Goal: Task Accomplishment & Management: Complete application form

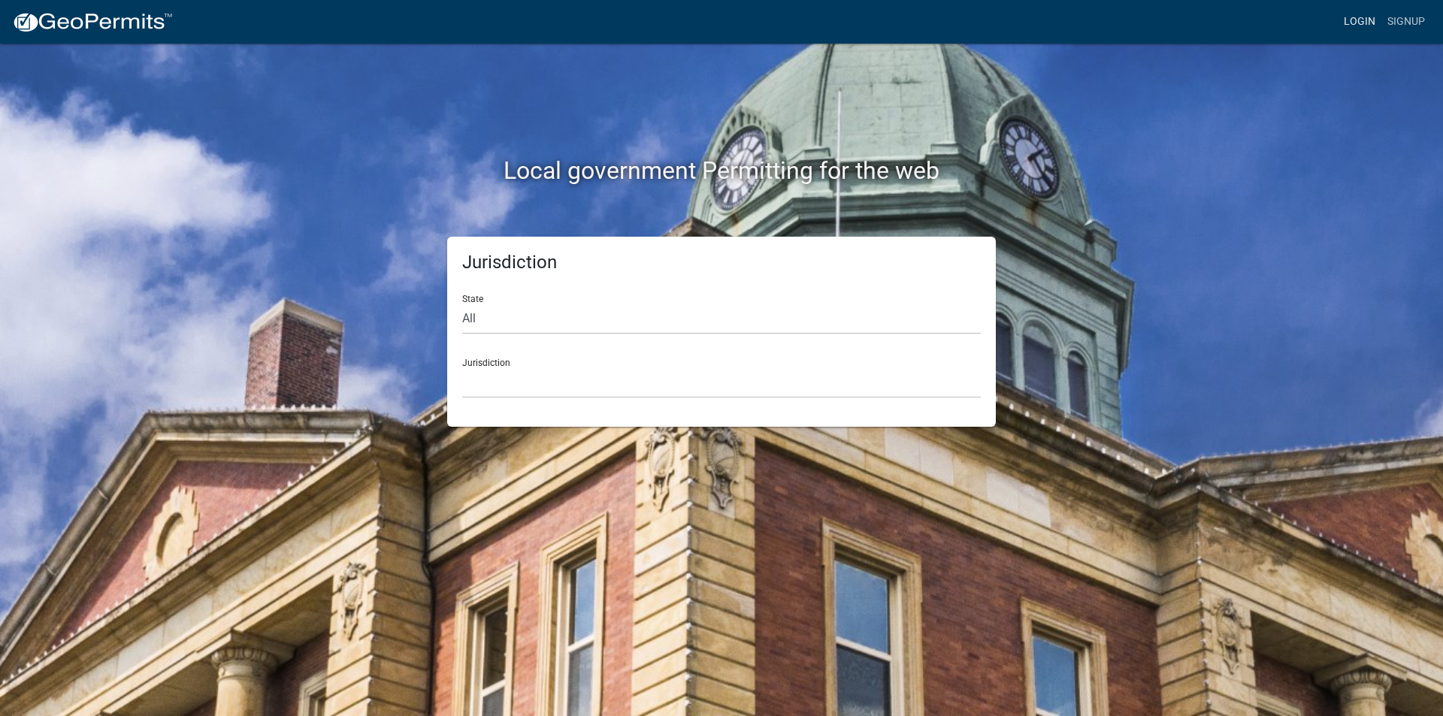
click at [1354, 17] on link "Login" at bounding box center [1360, 22] width 44 height 29
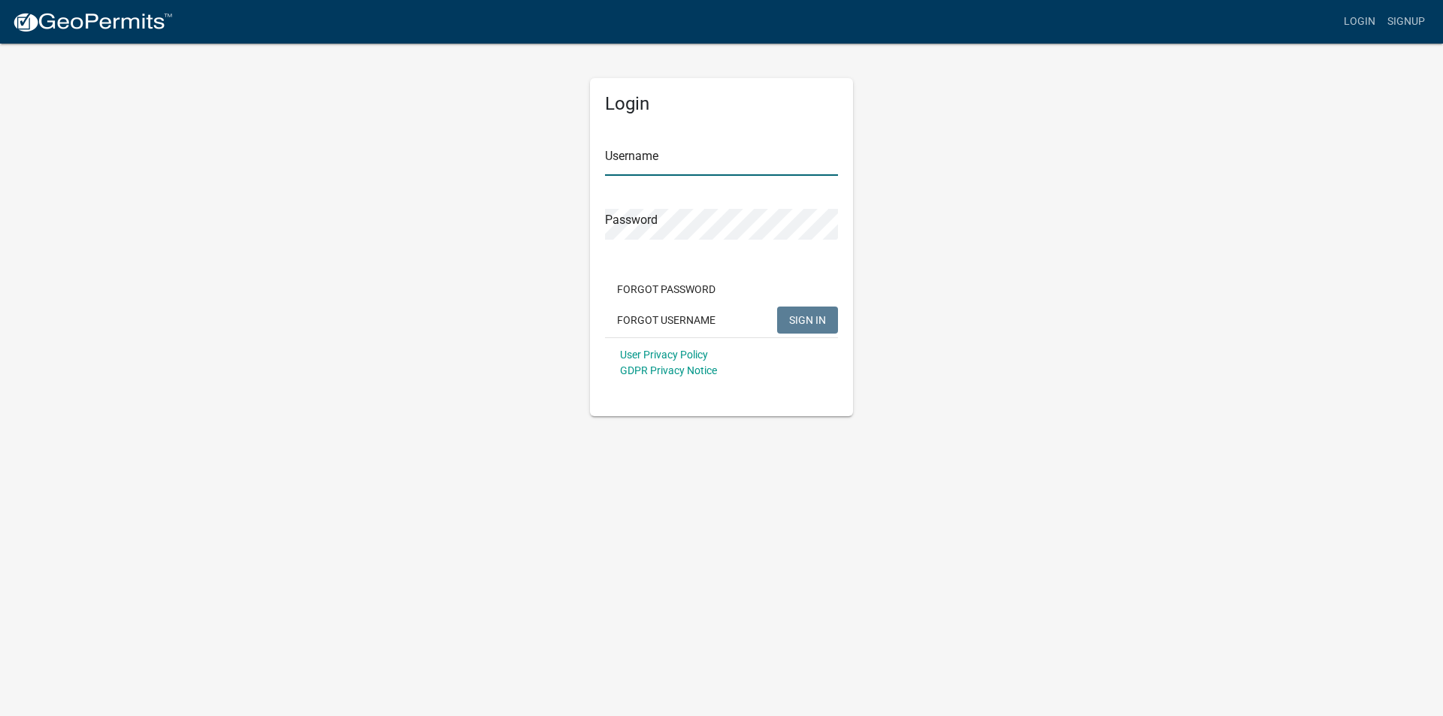
type input "mmcdonnell"
click at [787, 314] on button "SIGN IN" at bounding box center [807, 320] width 61 height 27
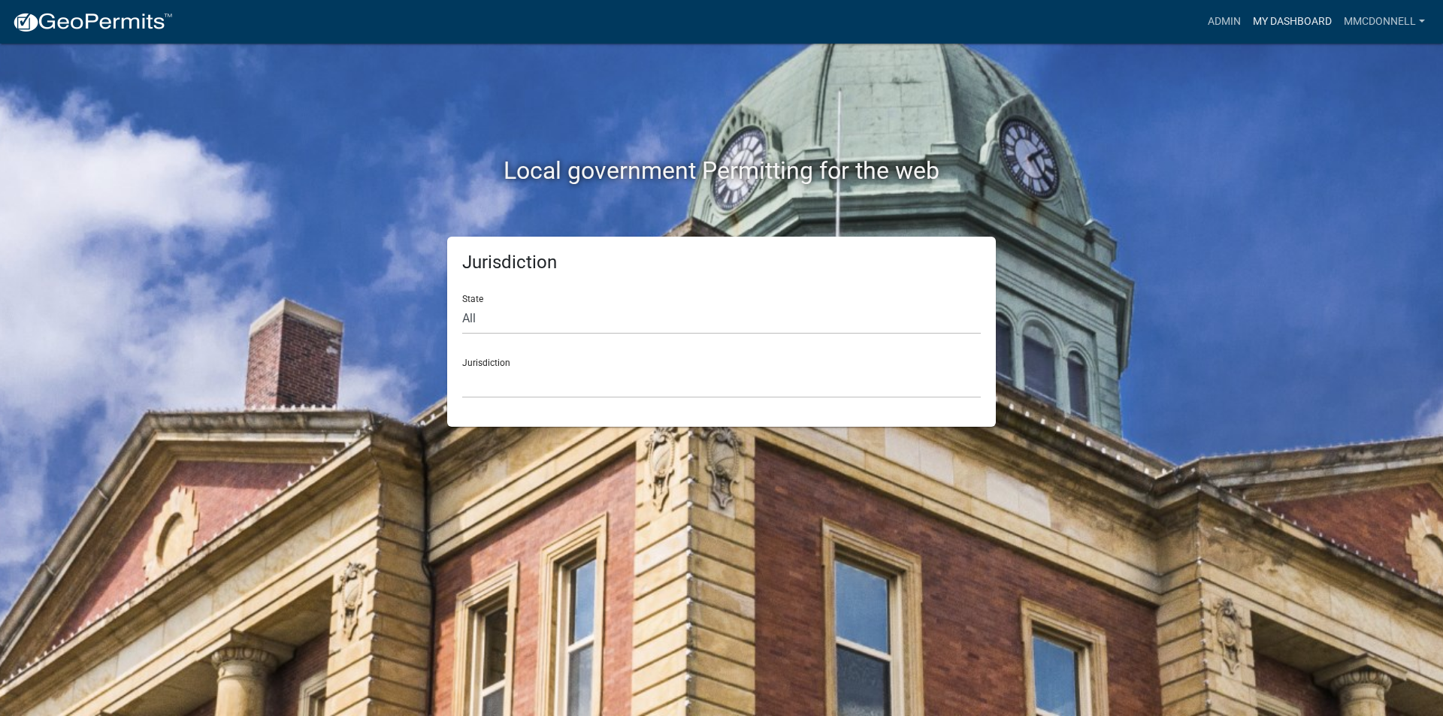
click at [1271, 18] on link "My Dashboard" at bounding box center [1292, 22] width 91 height 29
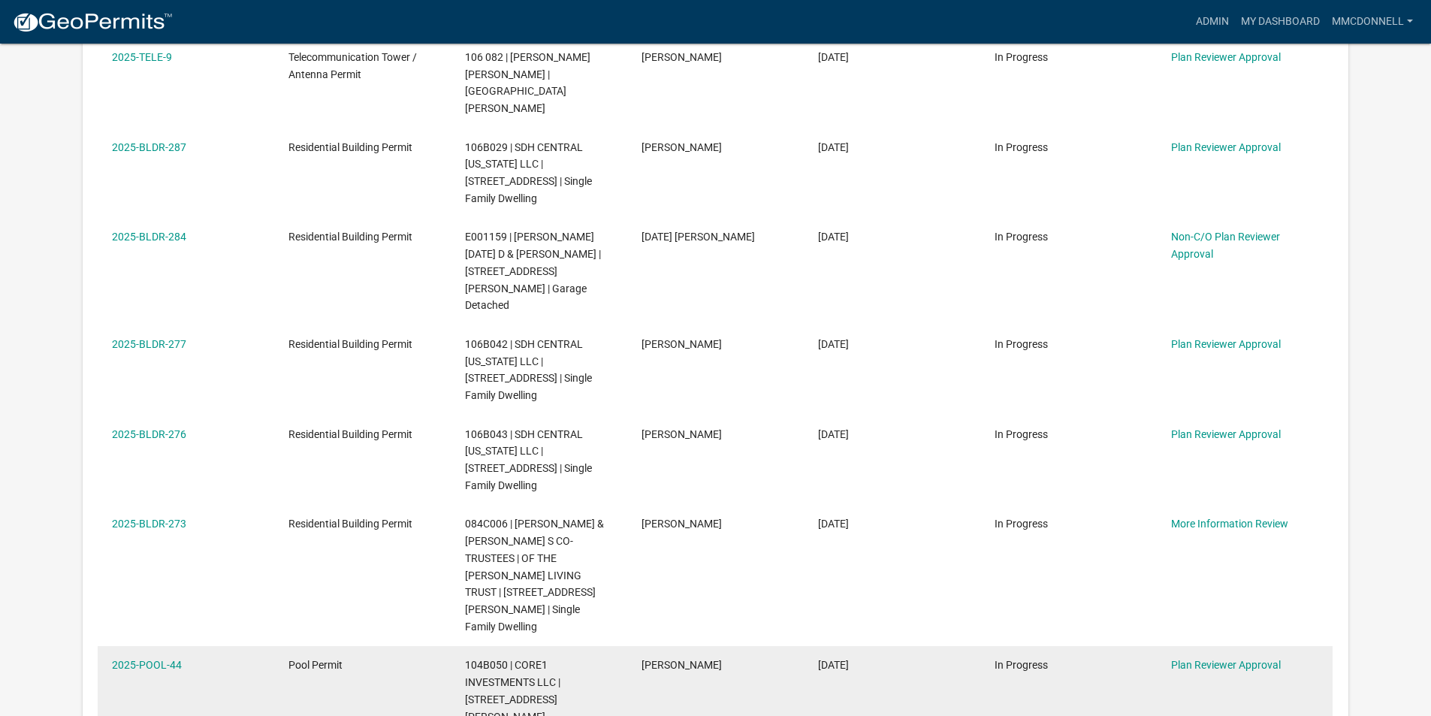
scroll to position [673, 0]
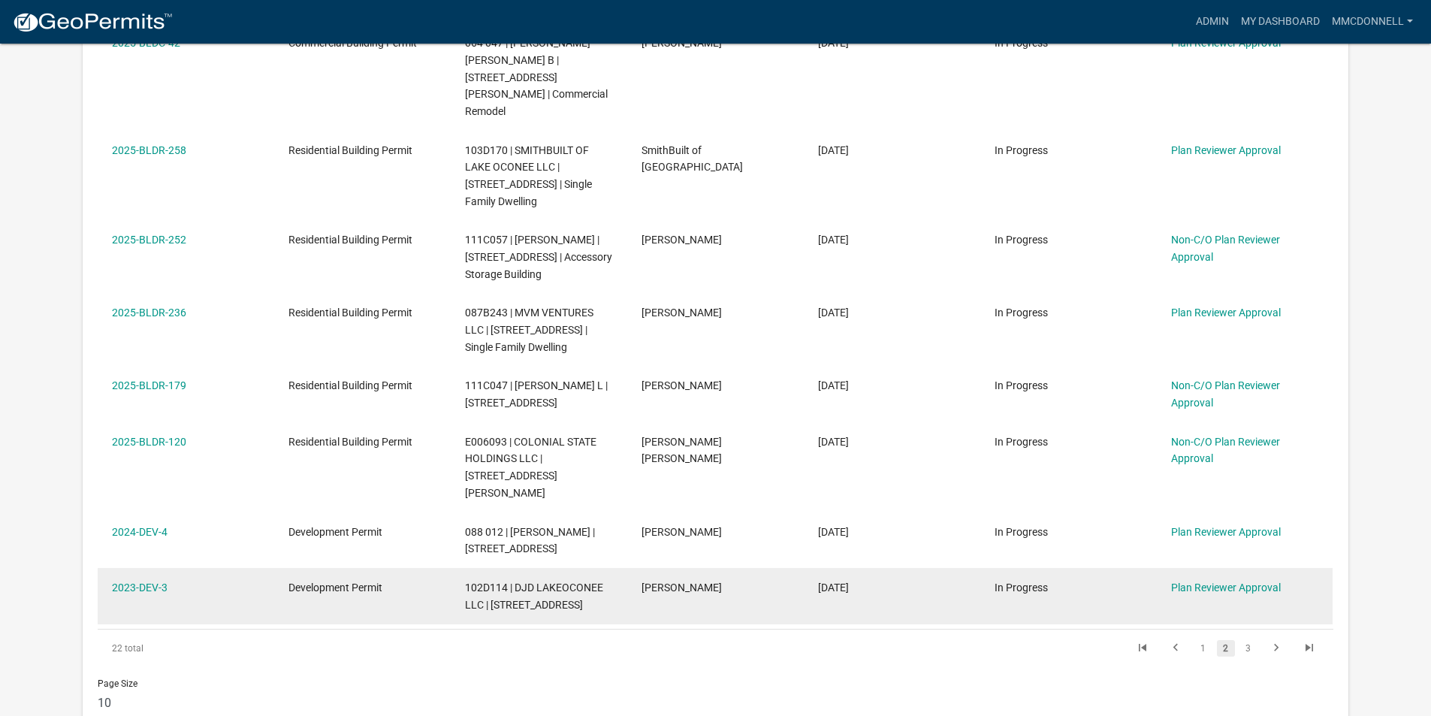
scroll to position [673, 0]
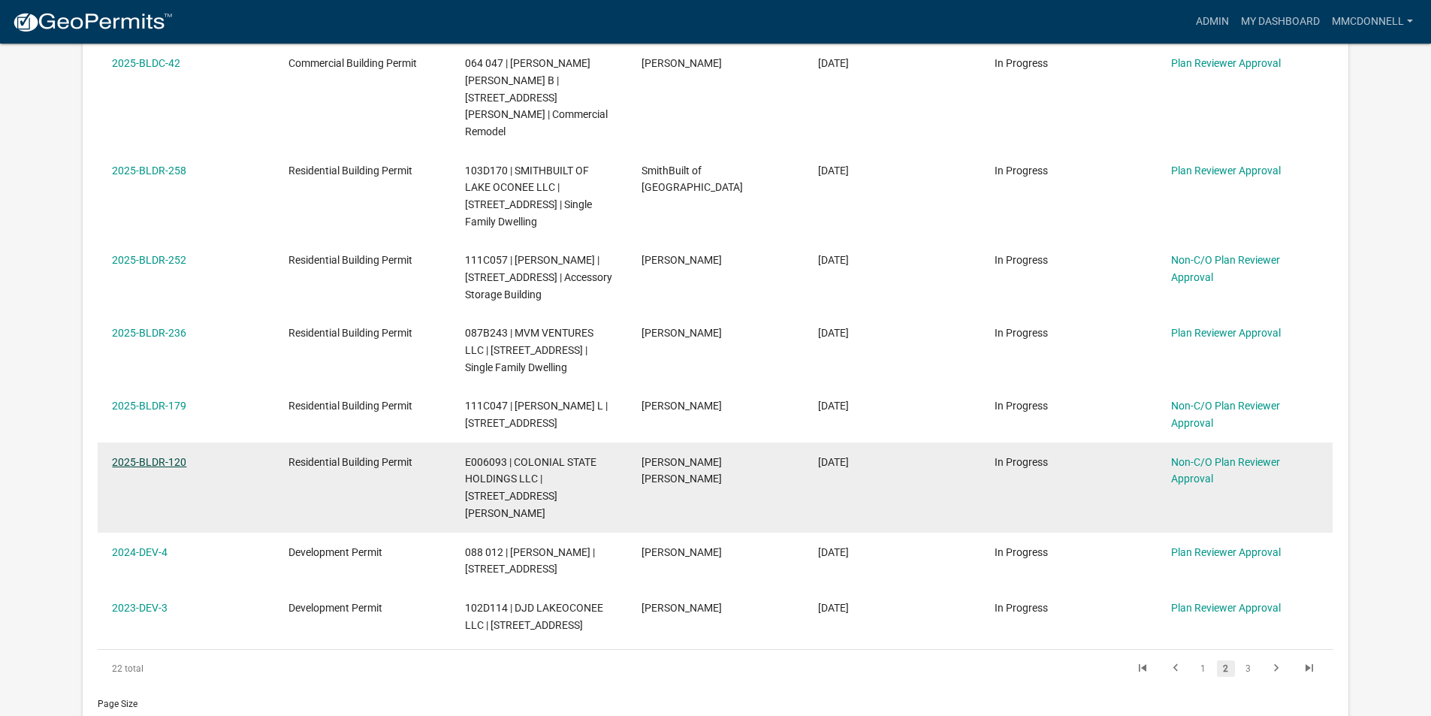
click at [150, 456] on link "2025-BLDR-120" at bounding box center [149, 462] width 74 height 12
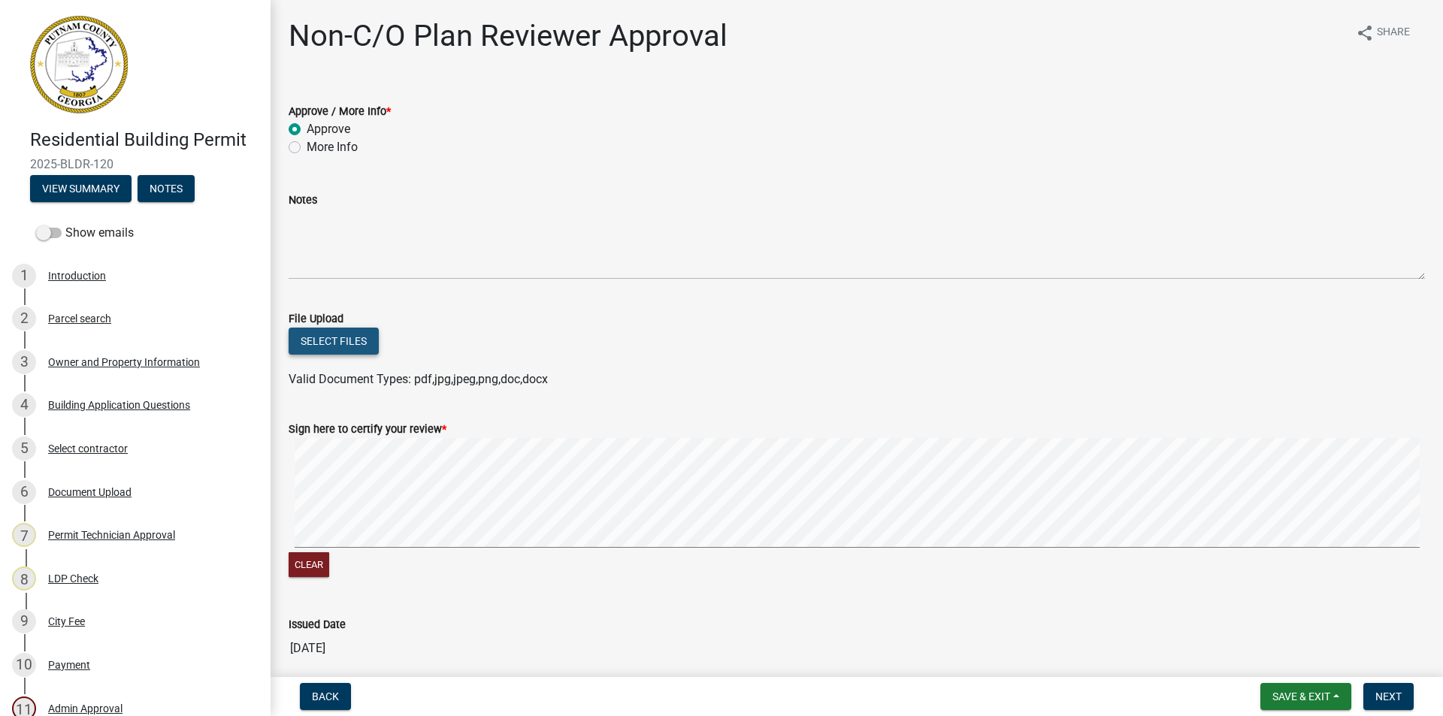
click at [339, 341] on button "Select files" at bounding box center [334, 341] width 90 height 27
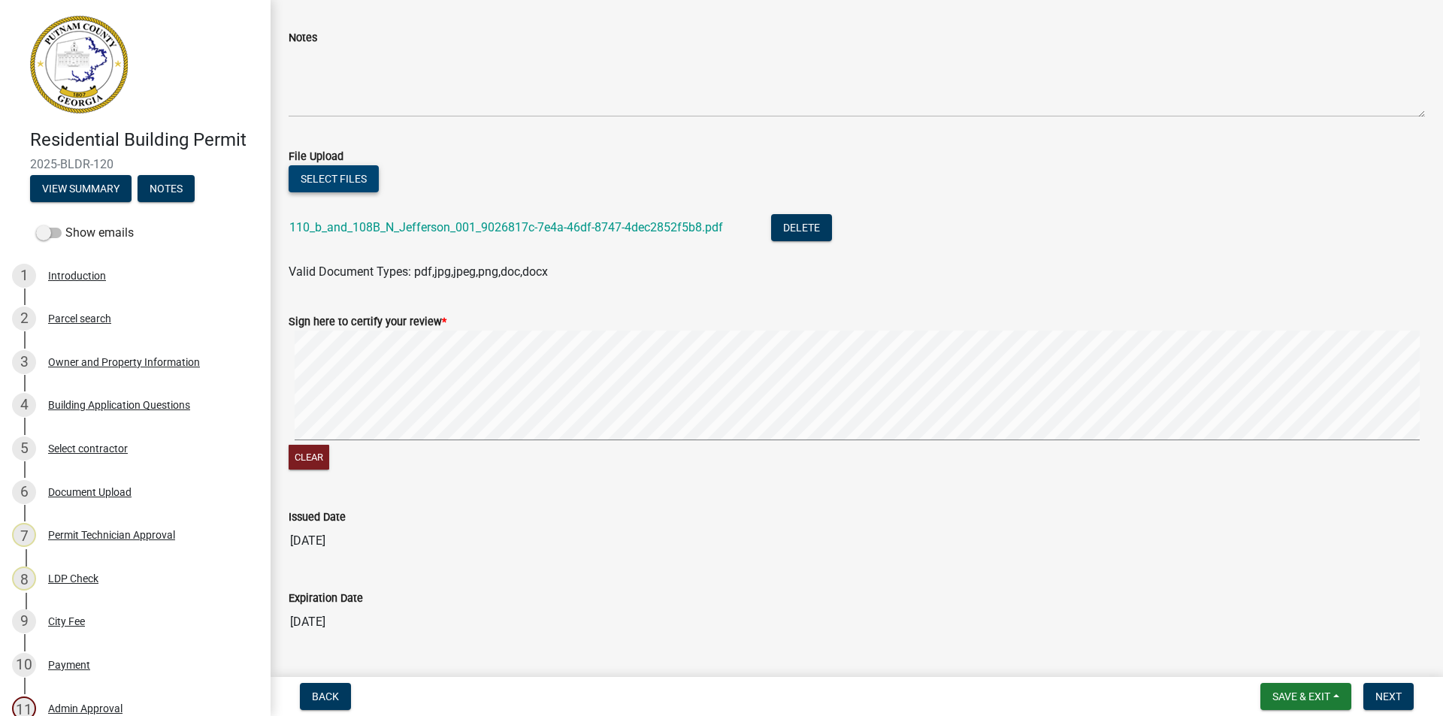
scroll to position [125, 0]
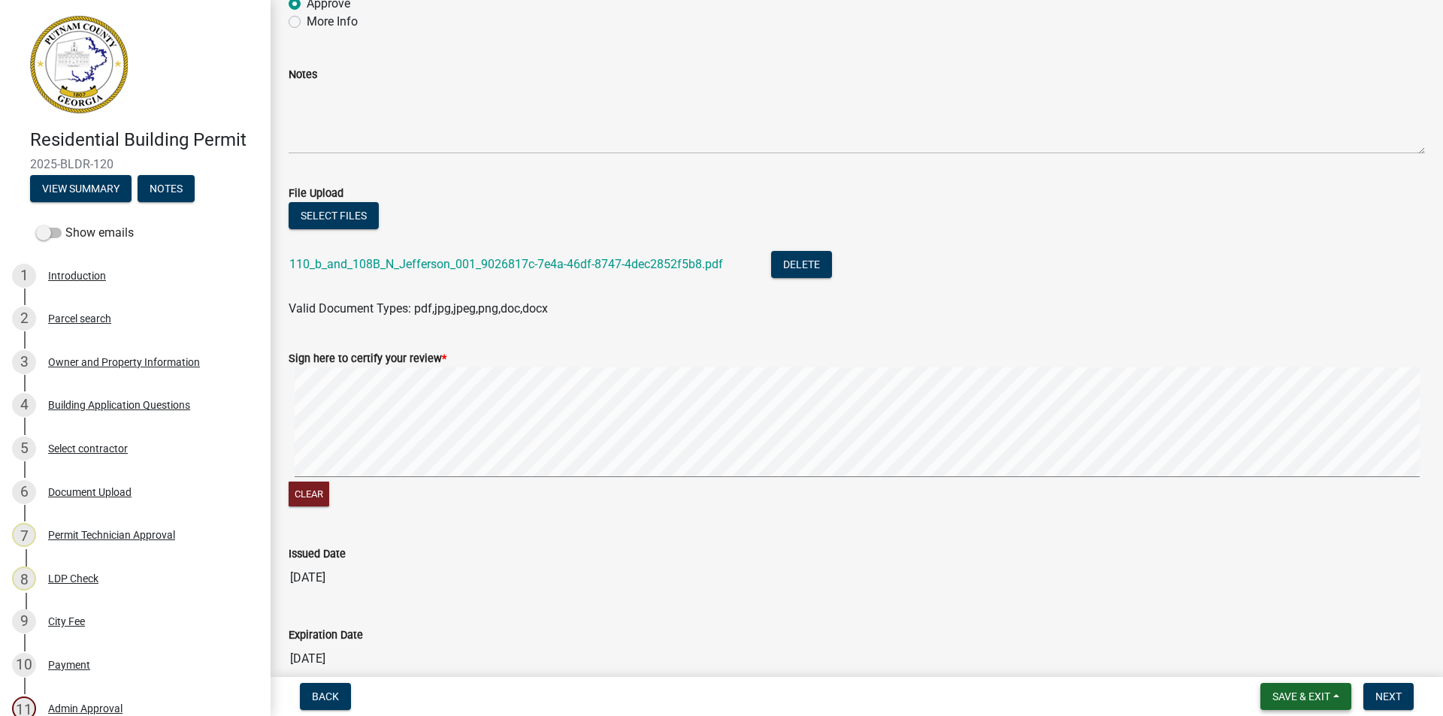
click at [1304, 691] on span "Save & Exit" at bounding box center [1301, 697] width 58 height 12
click at [1275, 656] on button "Save & Exit" at bounding box center [1291, 657] width 120 height 36
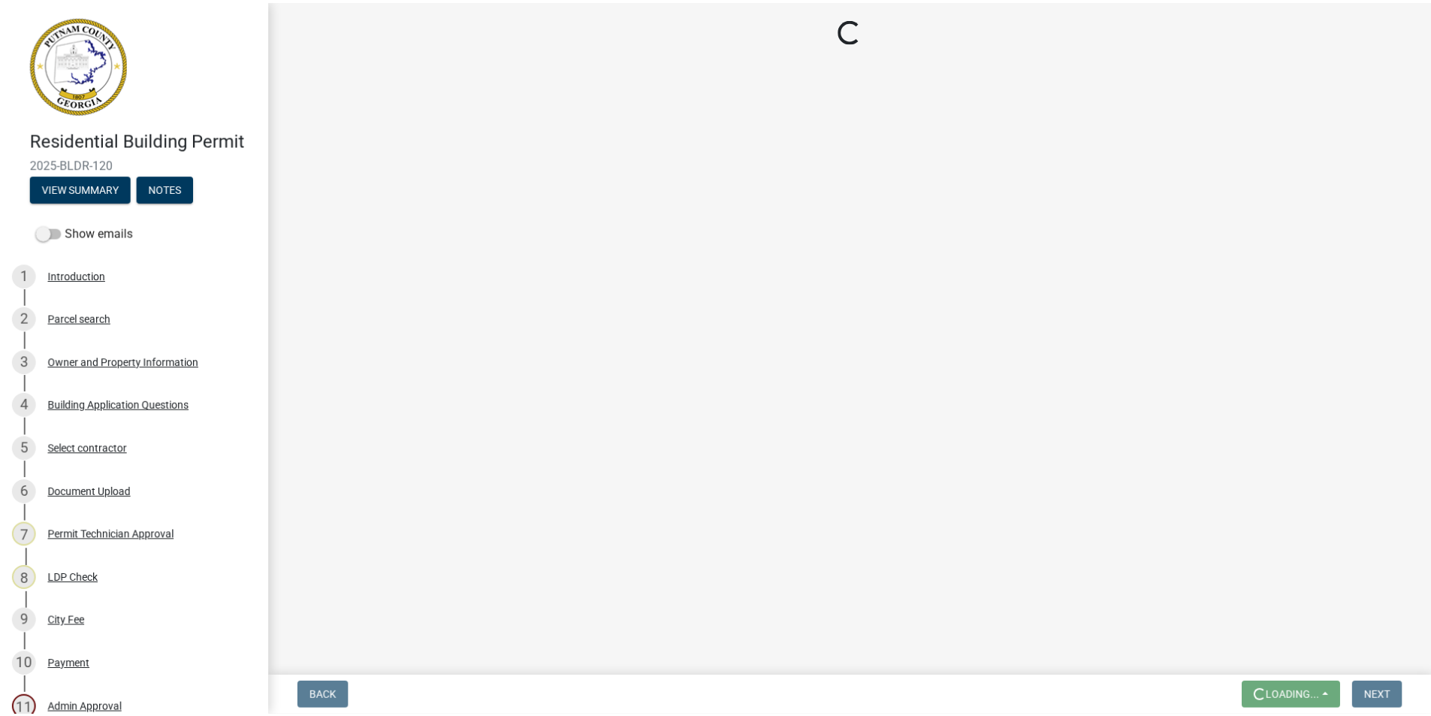
scroll to position [0, 0]
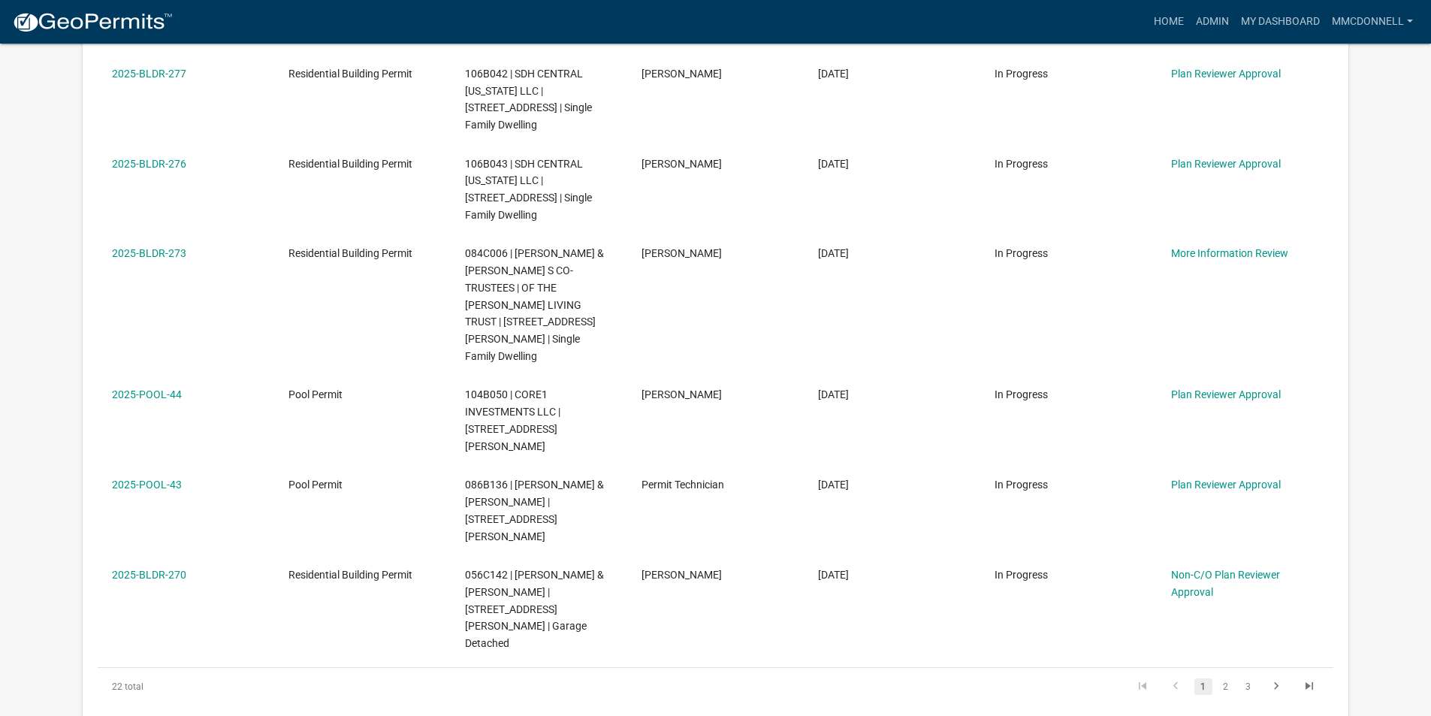
scroll to position [827, 0]
click at [1228, 677] on link "2" at bounding box center [1226, 685] width 18 height 17
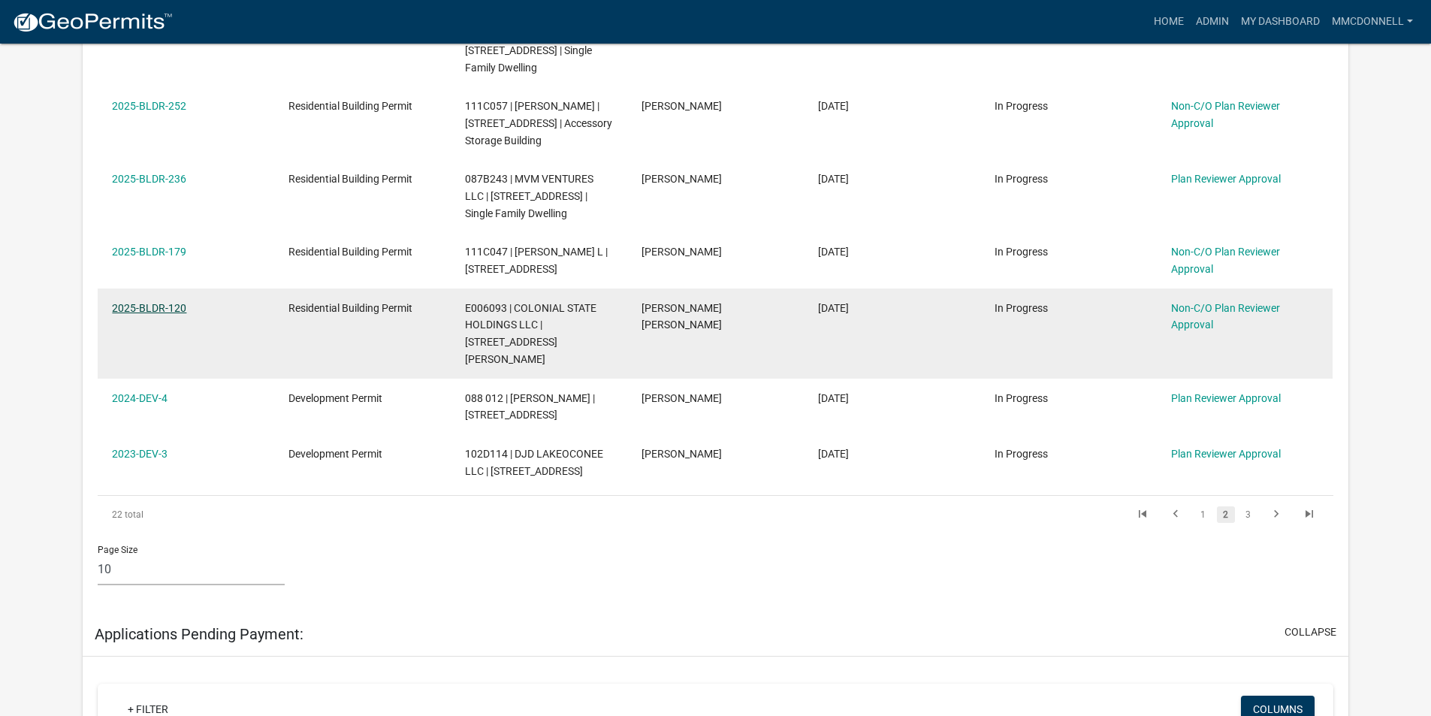
click at [131, 302] on link "2025-BLDR-120" at bounding box center [149, 308] width 74 height 12
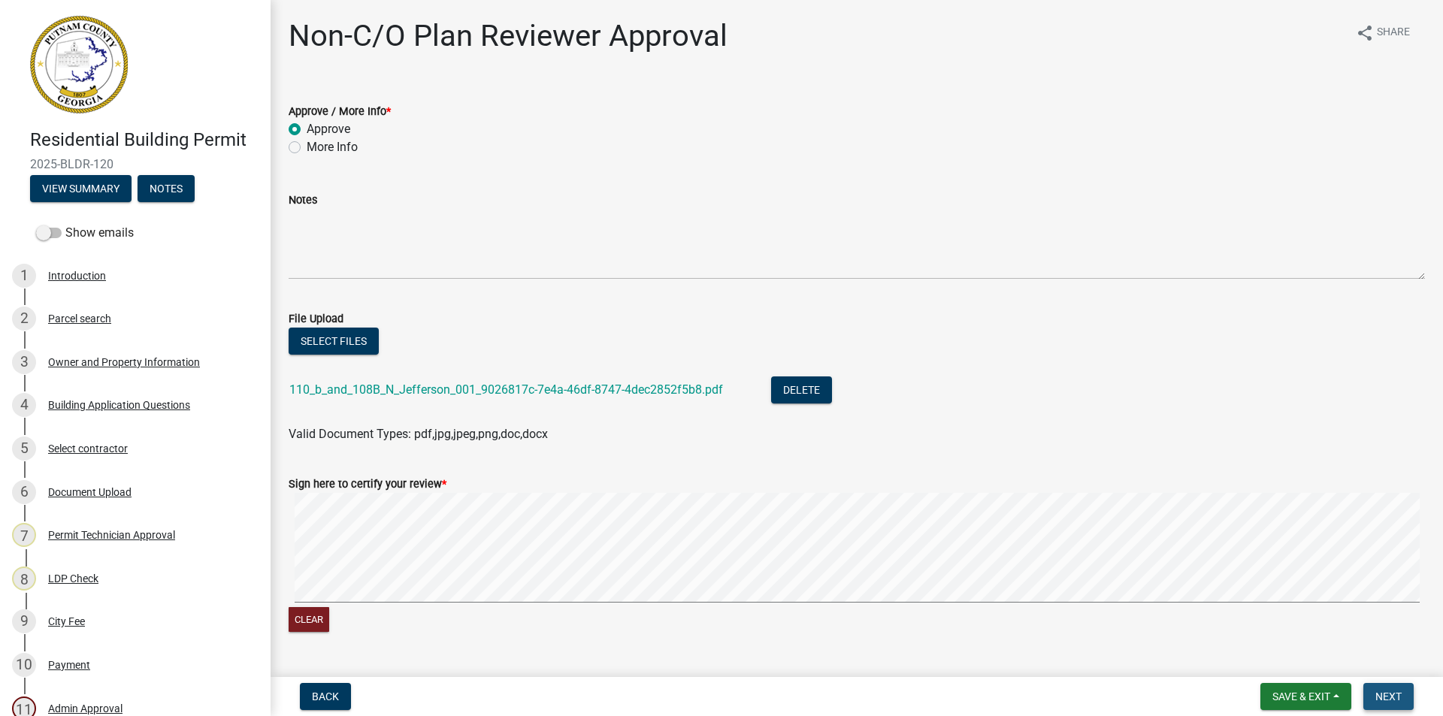
click at [1390, 694] on span "Next" at bounding box center [1388, 697] width 26 height 12
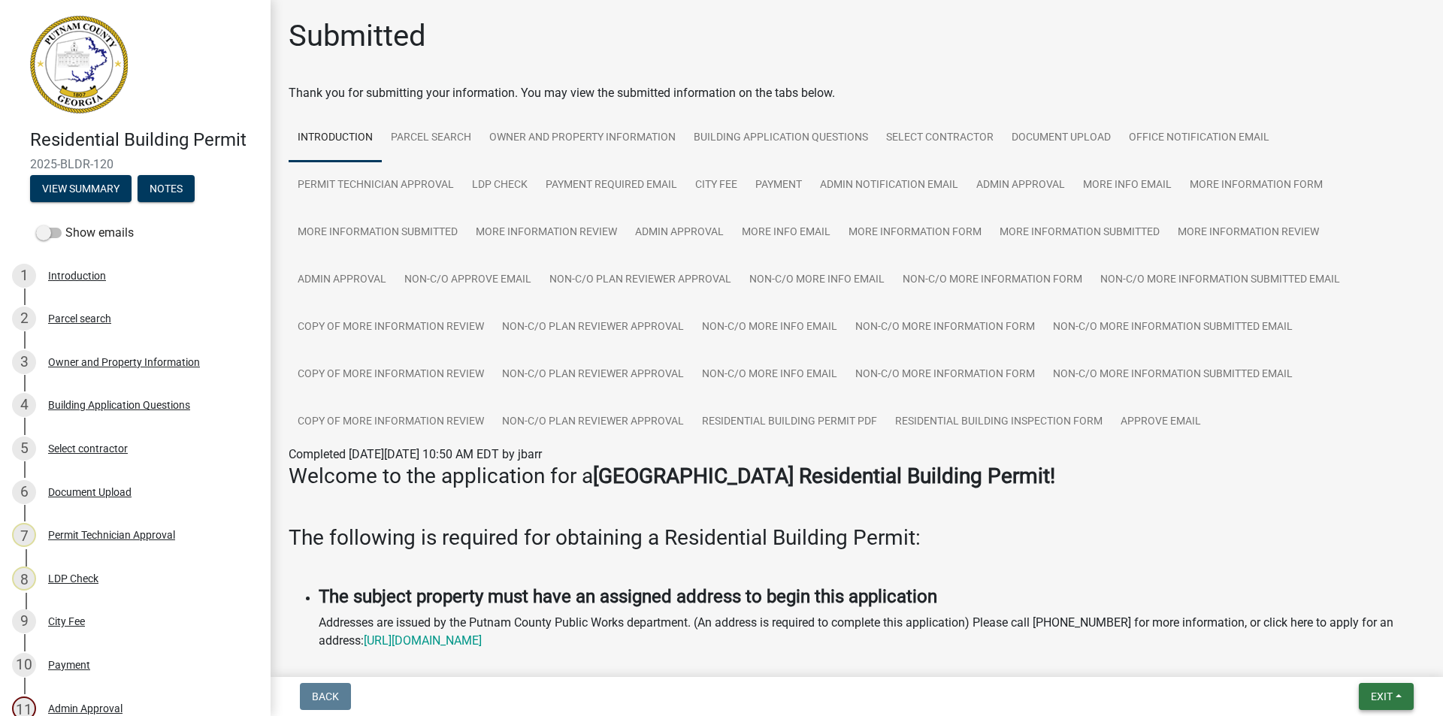
click at [1380, 694] on span "Exit" at bounding box center [1382, 697] width 22 height 12
click at [1340, 657] on button "Save & Exit" at bounding box center [1353, 657] width 120 height 36
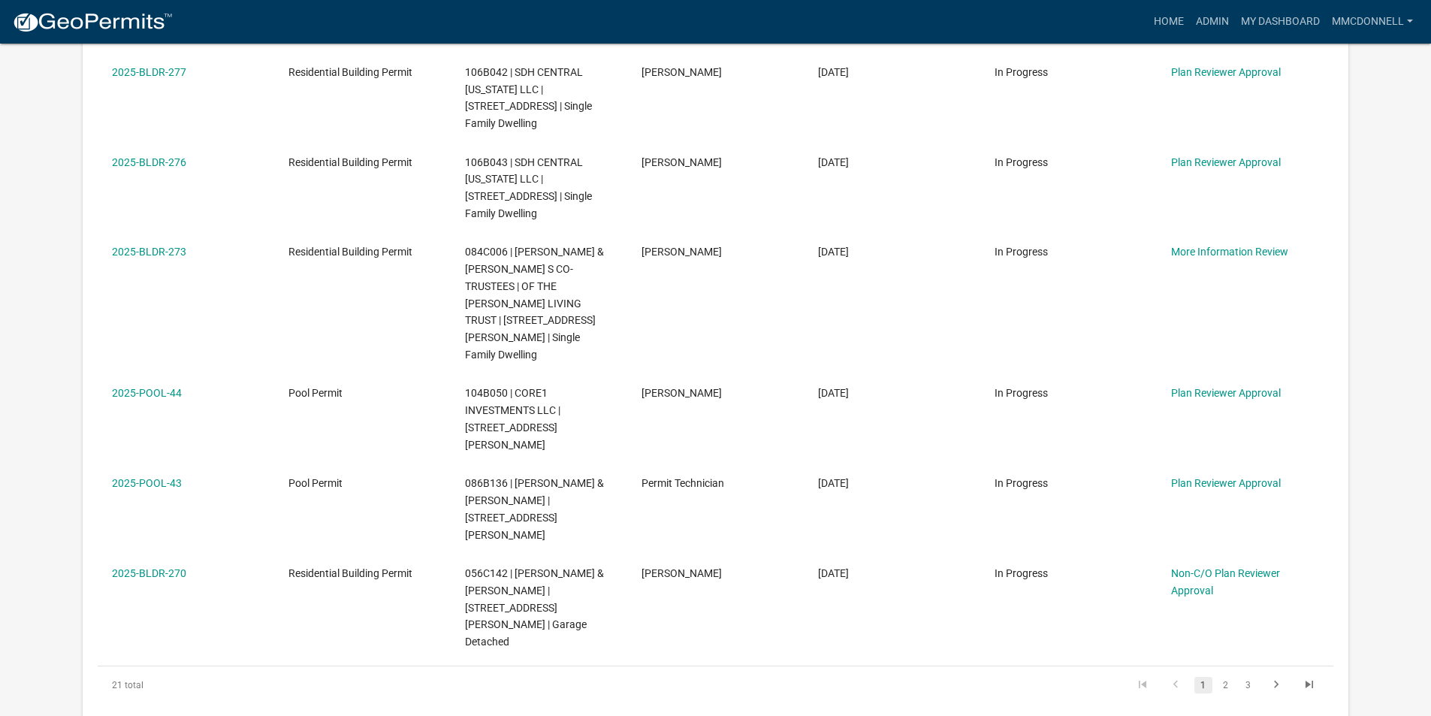
scroll to position [902, 0]
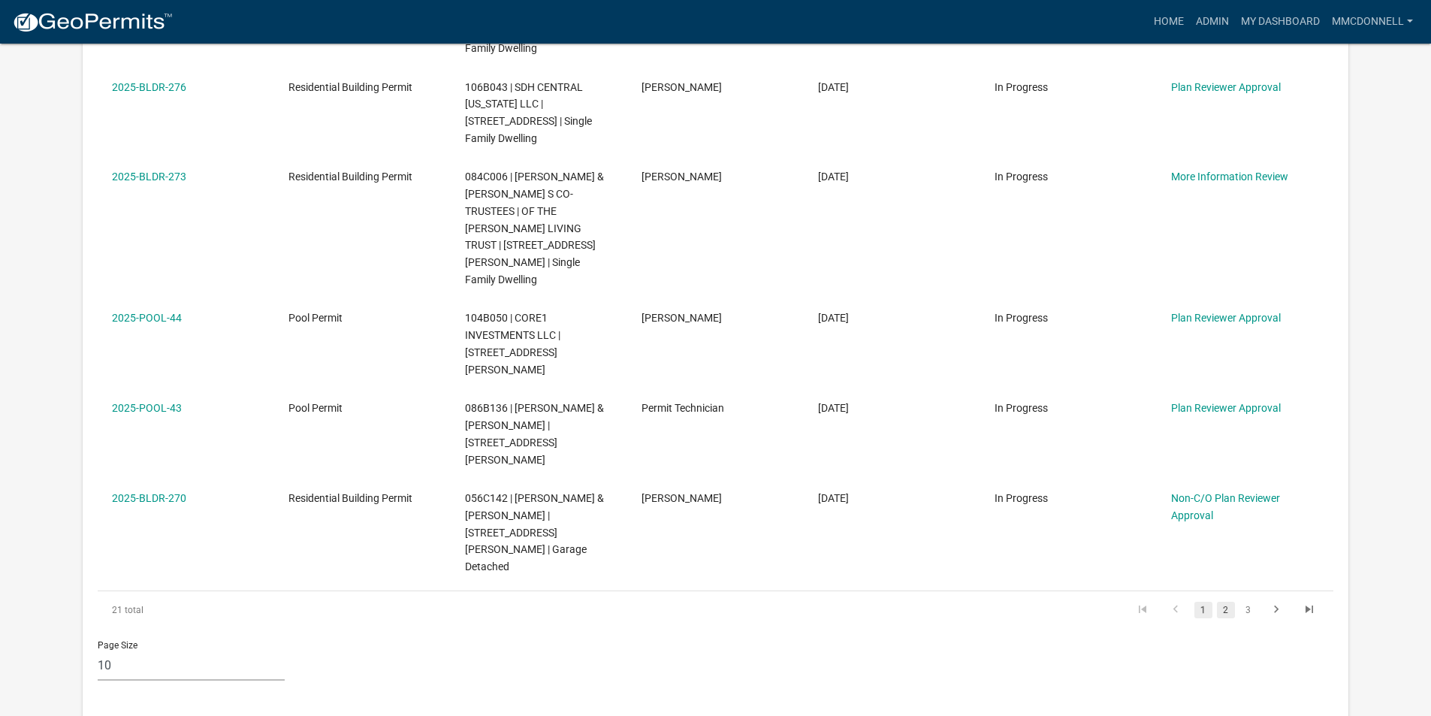
click at [1223, 602] on link "2" at bounding box center [1226, 610] width 18 height 17
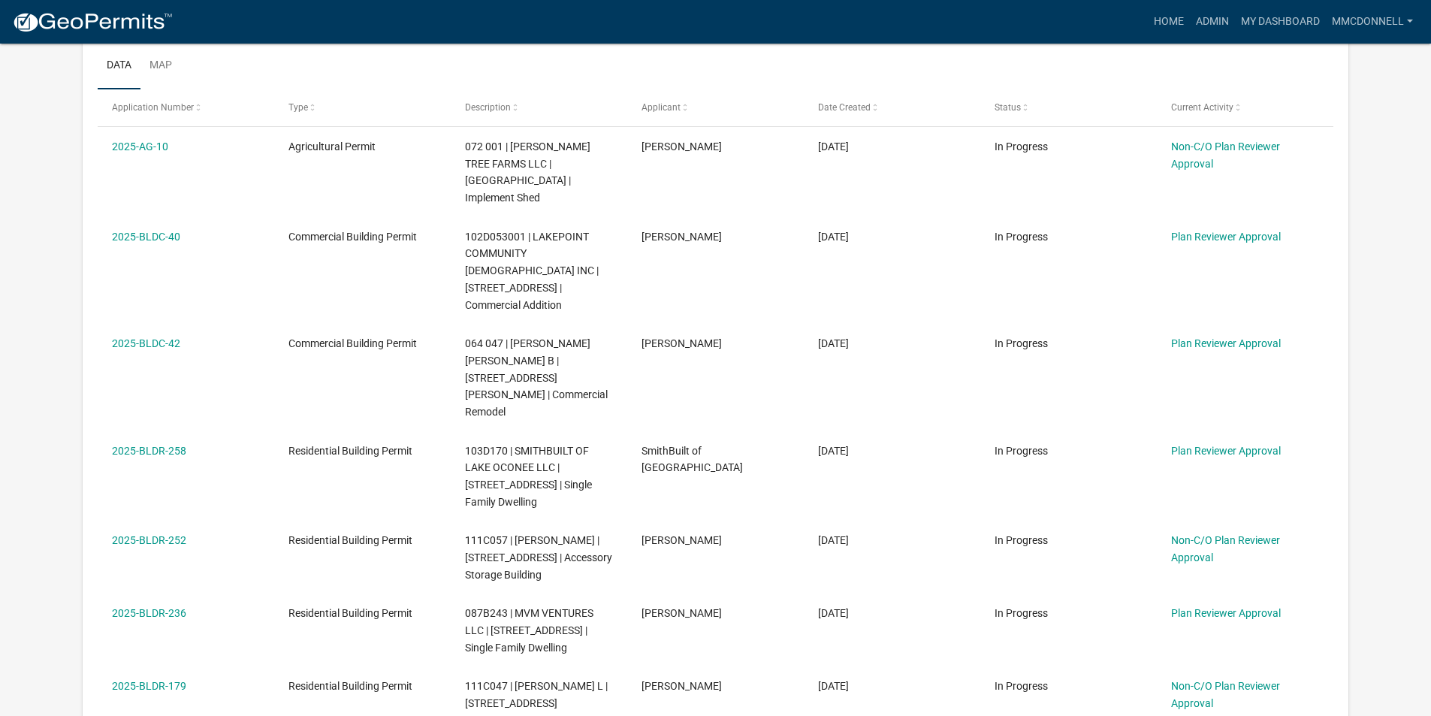
scroll to position [376, 0]
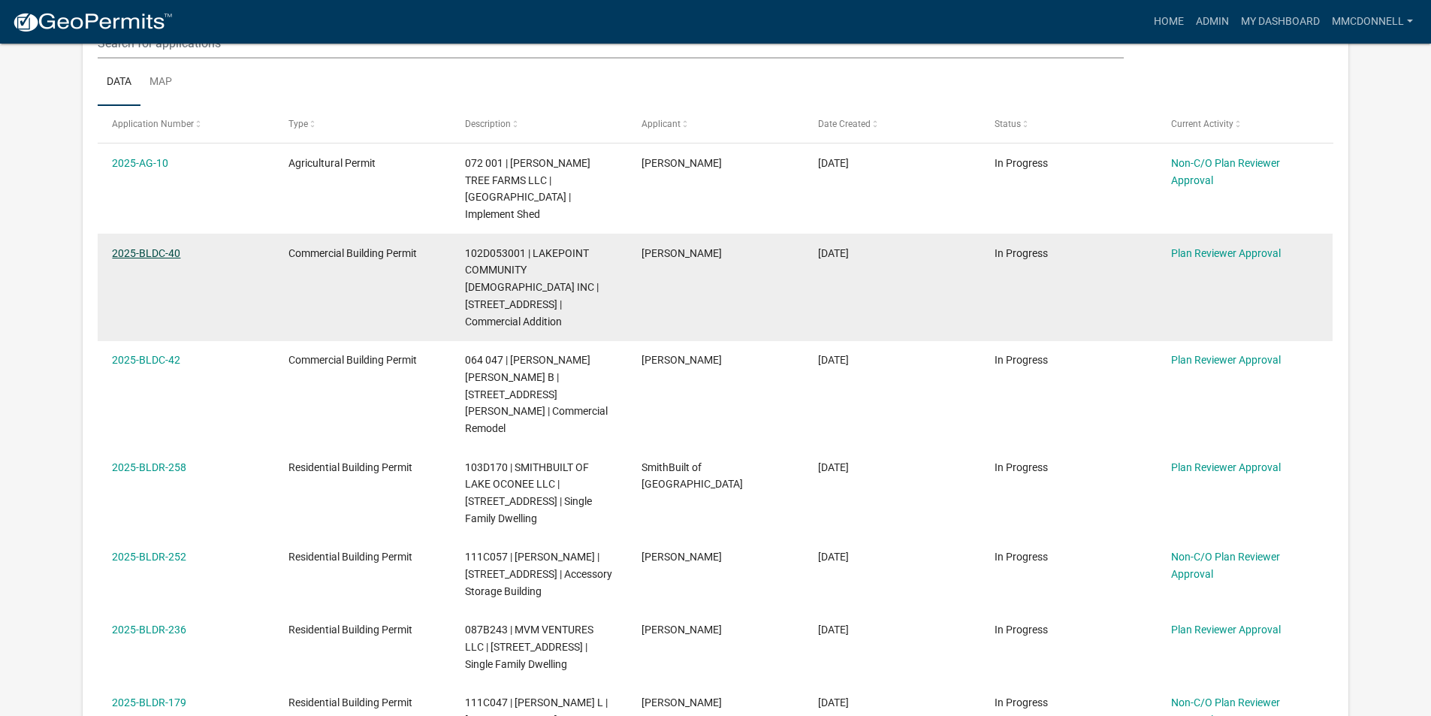
click at [156, 247] on link "2025-BLDC-40" at bounding box center [146, 253] width 68 height 12
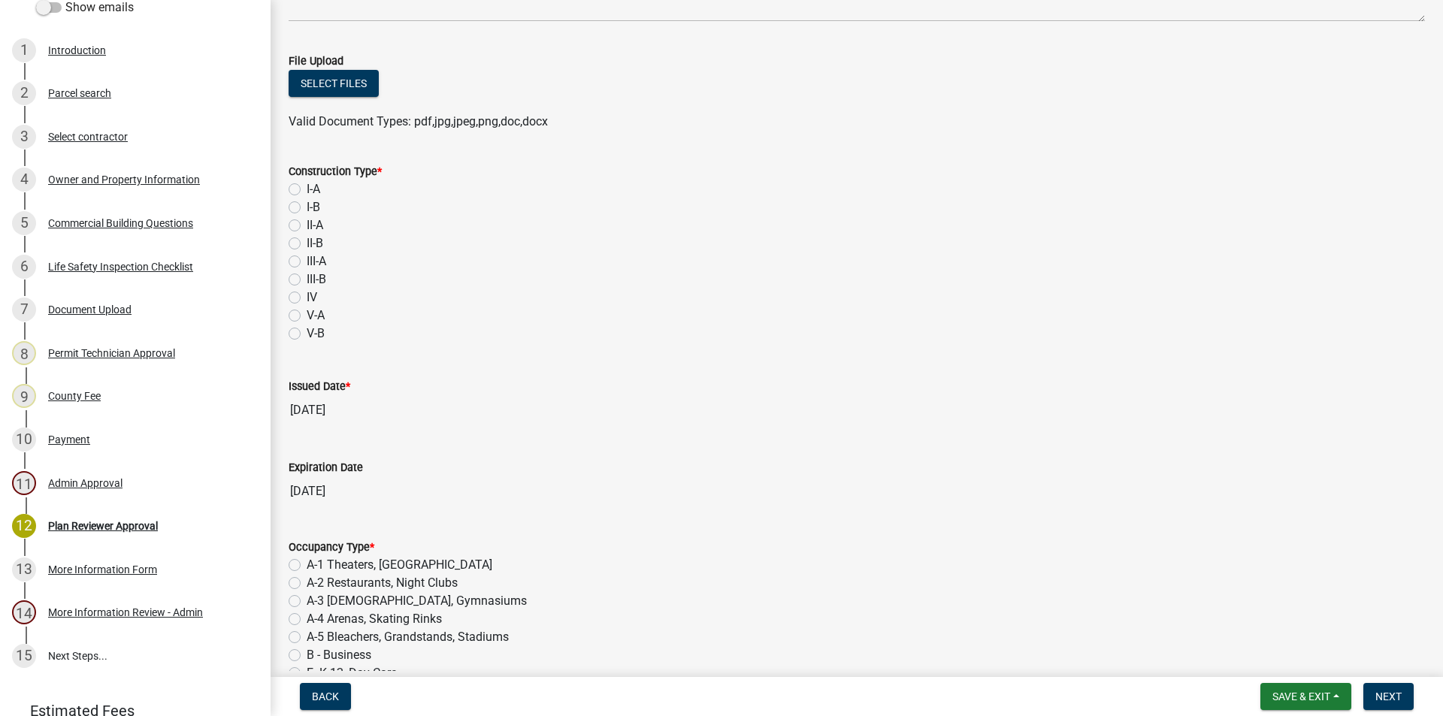
scroll to position [301, 0]
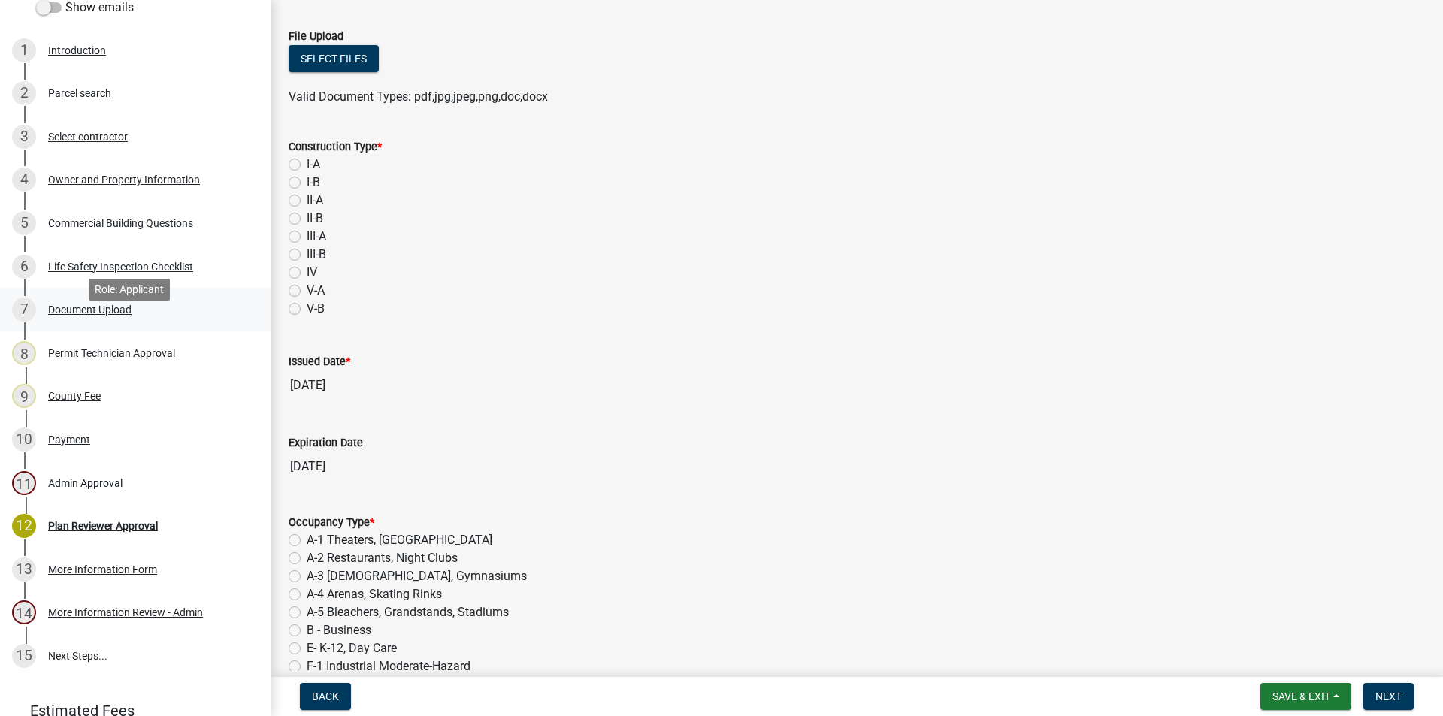
click at [26, 322] on div "7" at bounding box center [24, 310] width 24 height 24
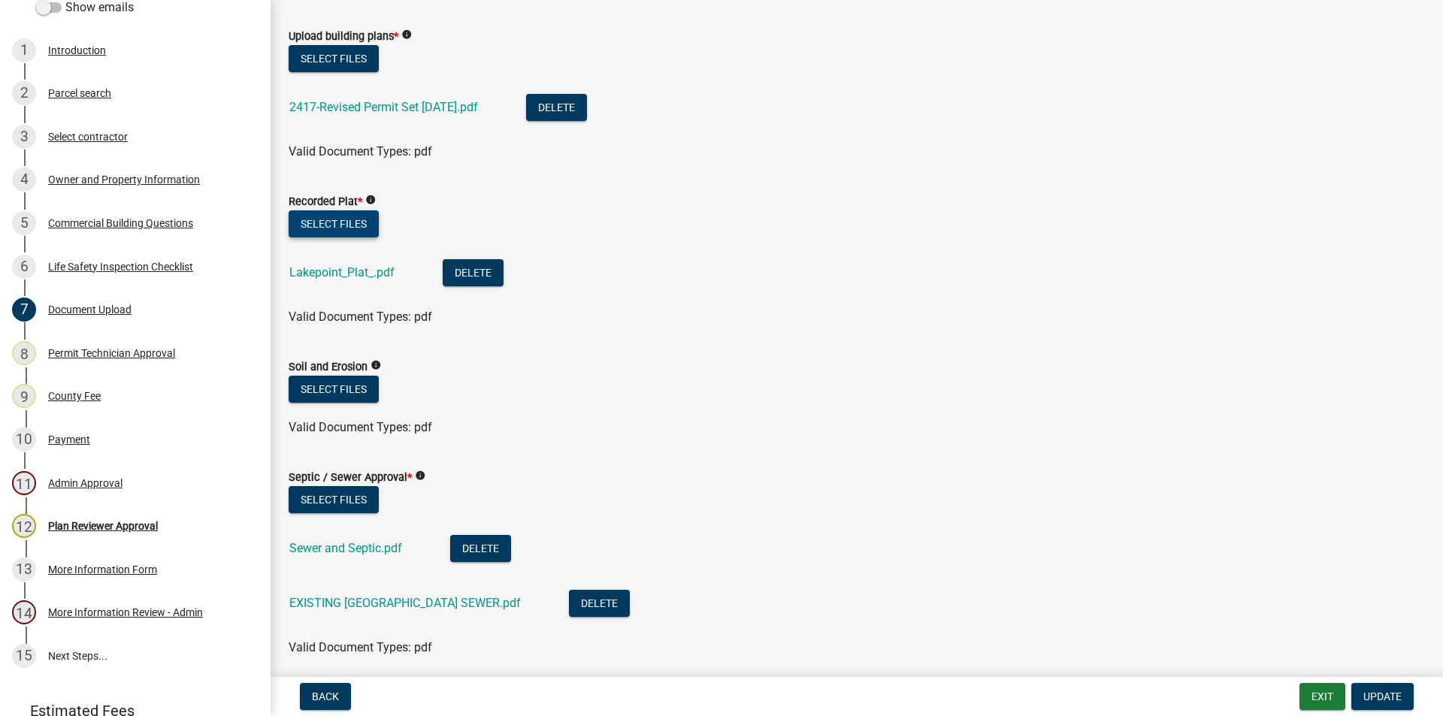
scroll to position [0, 0]
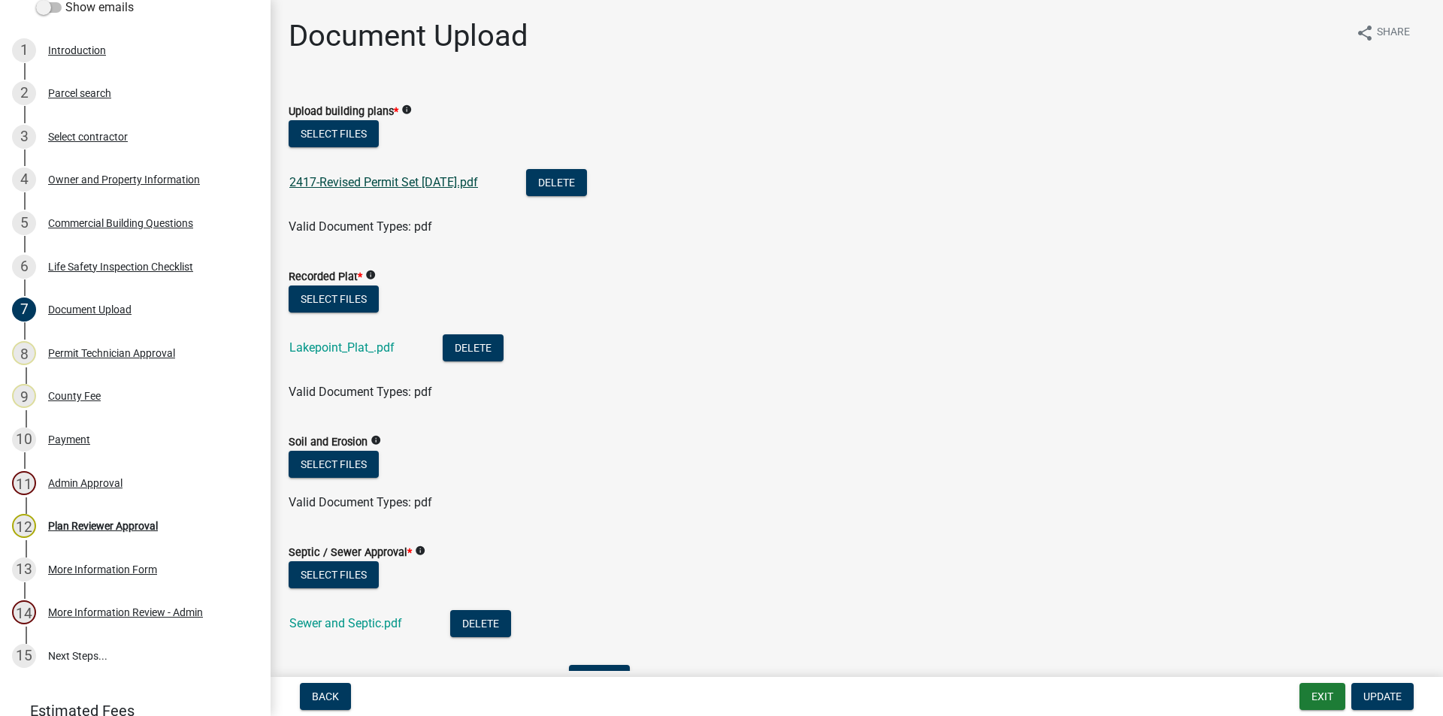
click at [367, 183] on link "2417-Revised Permit Set [DATE].pdf" at bounding box center [383, 182] width 189 height 14
